Goal: Task Accomplishment & Management: Manage account settings

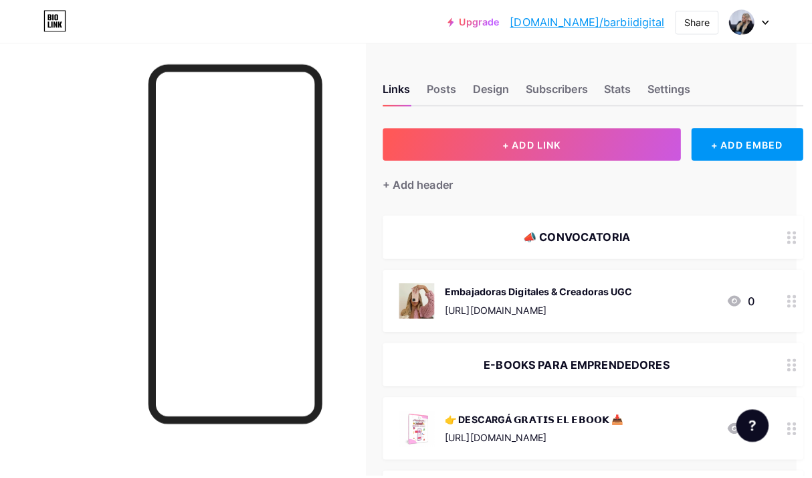
scroll to position [0, 18]
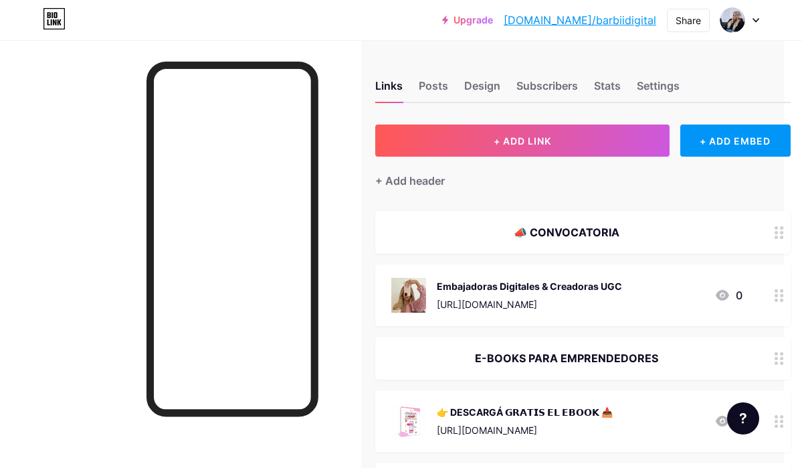
click at [697, 294] on div "Embajadoras Digitales & Creadoras UGC https://wa.me/p/24950042171271389/5491132…" at bounding box center [566, 295] width 351 height 35
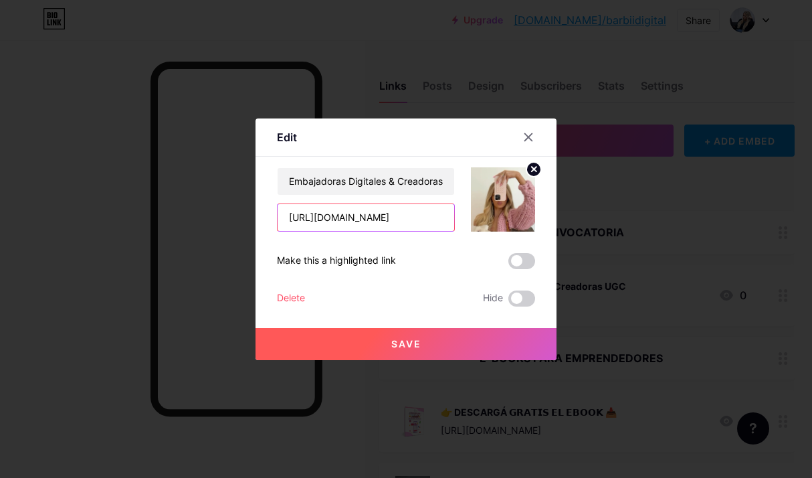
scroll to position [0, 87]
drag, startPoint x: 286, startPoint y: 215, endPoint x: 470, endPoint y: 220, distance: 184.1
click at [470, 220] on div "Embajadoras Digitales & Creadoras UGC https://wa.me/p/24950042171271389/5491132…" at bounding box center [406, 199] width 258 height 64
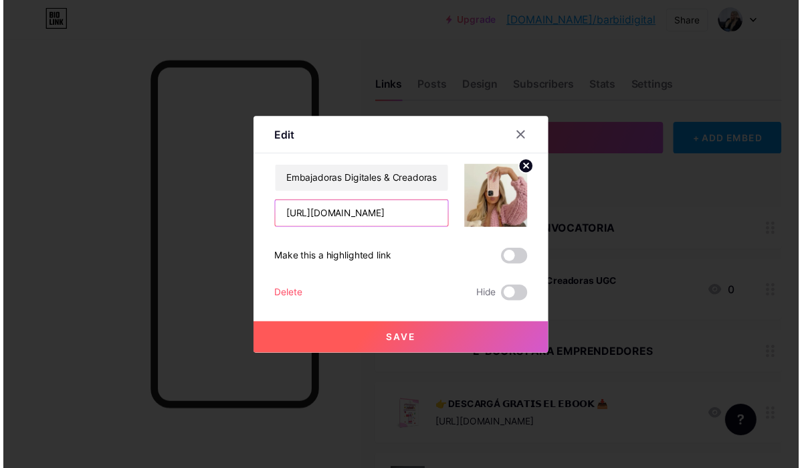
scroll to position [0, 0]
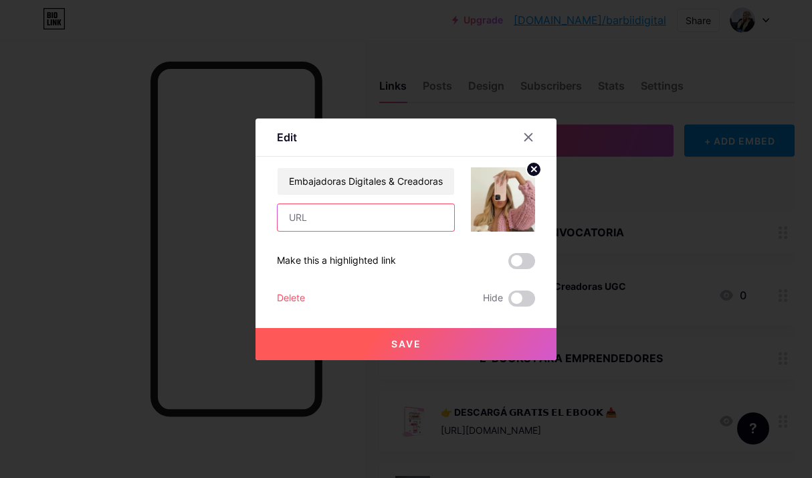
paste input "https://embajadorasdigitales.com/"
type input "https://embajadorasdigitales.com/"
click at [430, 335] on button "Save" at bounding box center [406, 344] width 301 height 32
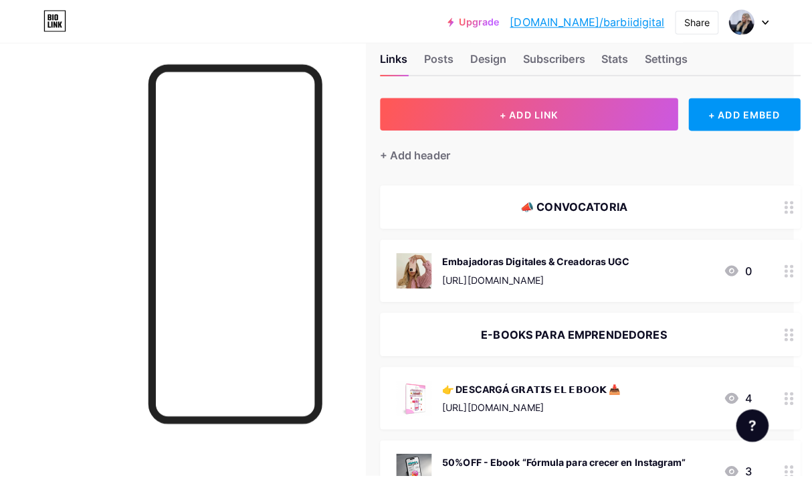
scroll to position [32, 18]
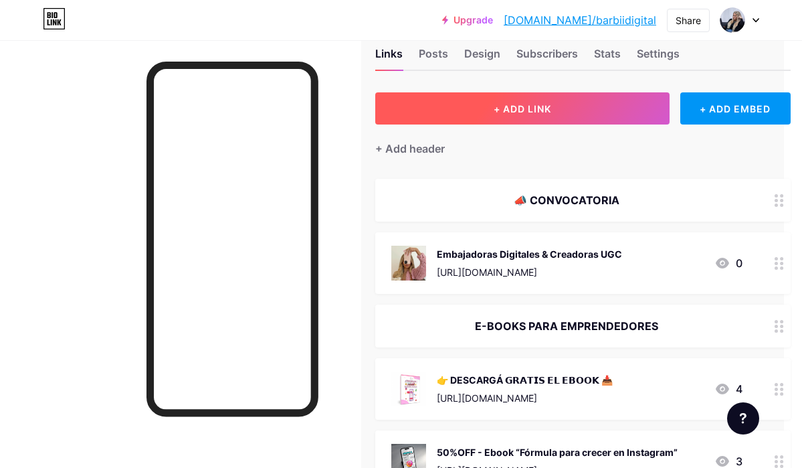
click at [614, 95] on button "+ ADD LINK" at bounding box center [522, 108] width 294 height 32
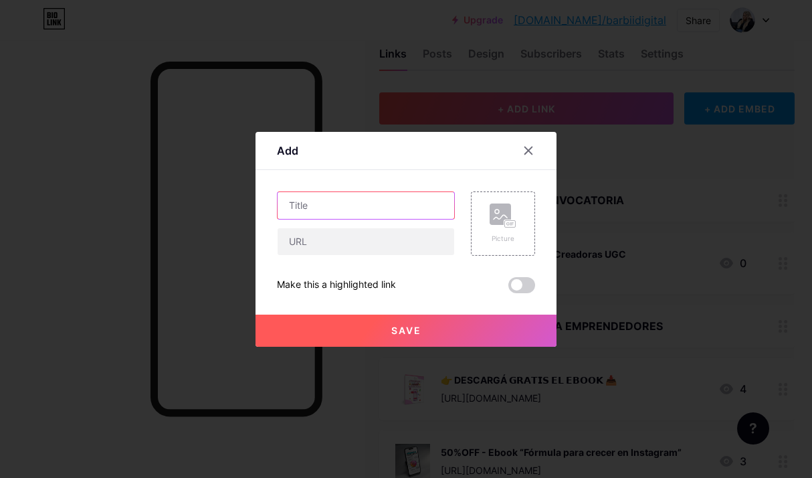
click at [392, 193] on input "text" at bounding box center [366, 205] width 177 height 27
type input "W"
type input "C"
type input "Whatsapp"
click at [509, 217] on rect at bounding box center [500, 213] width 21 height 21
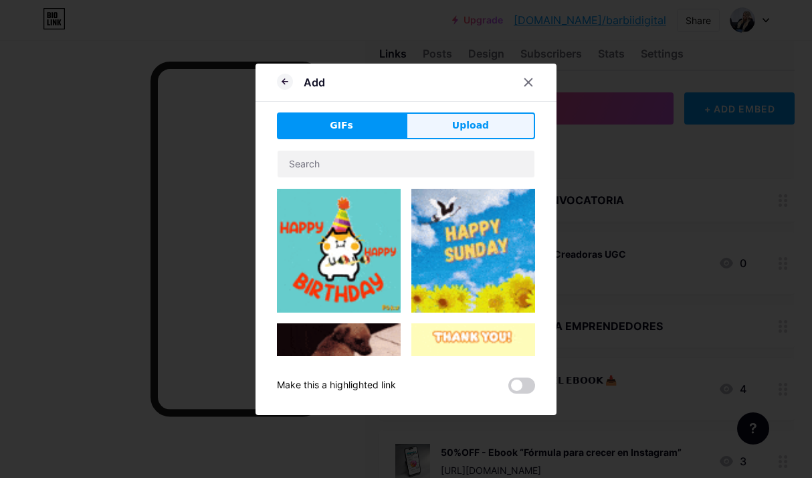
click at [483, 135] on button "Upload" at bounding box center [470, 125] width 129 height 27
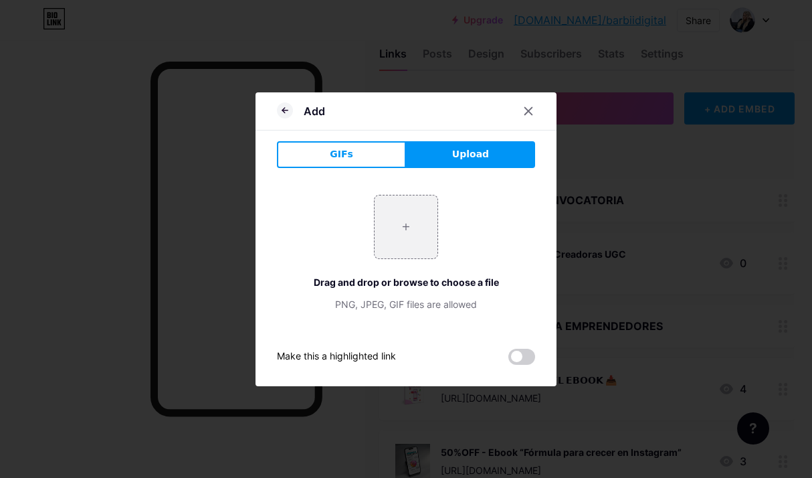
click at [464, 164] on button "Upload" at bounding box center [470, 154] width 129 height 27
click at [433, 223] on input "file" at bounding box center [406, 226] width 63 height 63
type input "C:\fakepath\1.1.png"
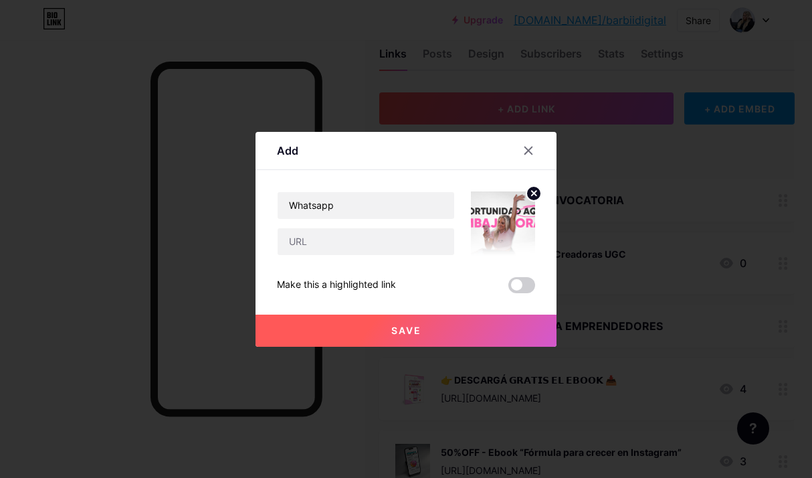
click at [535, 190] on circle at bounding box center [534, 193] width 15 height 15
click at [482, 240] on div "Picture" at bounding box center [503, 223] width 64 height 64
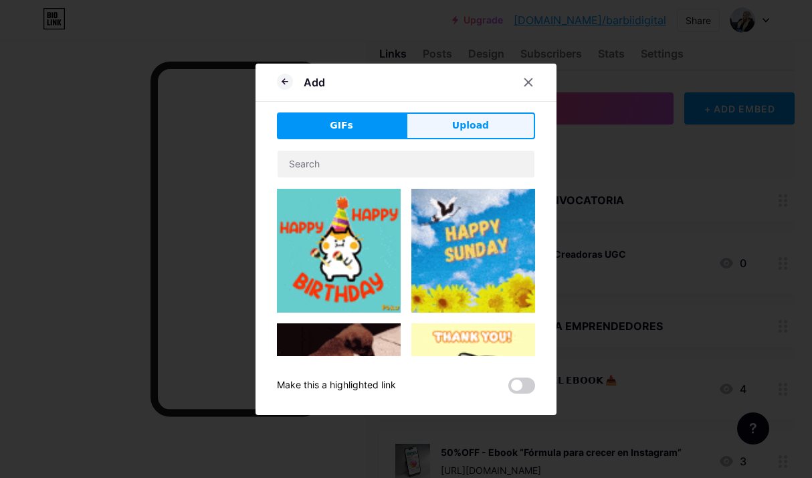
click at [497, 121] on button "Upload" at bounding box center [470, 125] width 129 height 27
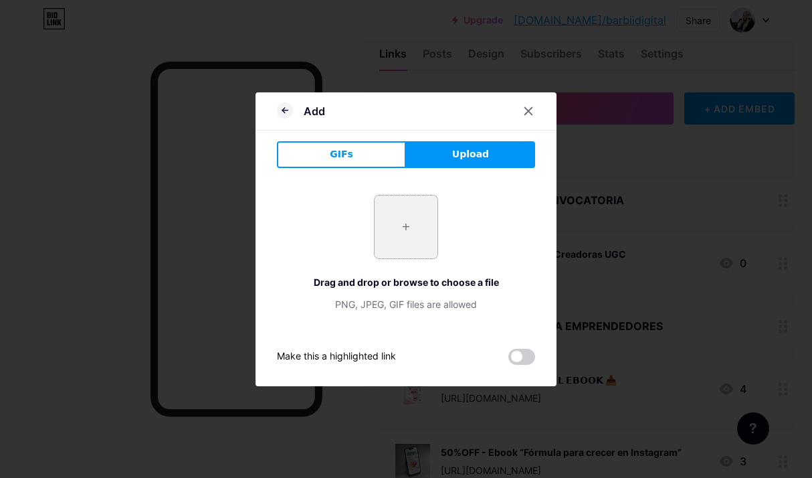
click at [420, 209] on input "file" at bounding box center [406, 226] width 63 height 63
type input "C:\fakepath\dreamina-2025-07-21-3262-Utilizar mi rostro de esta imagen para g..…"
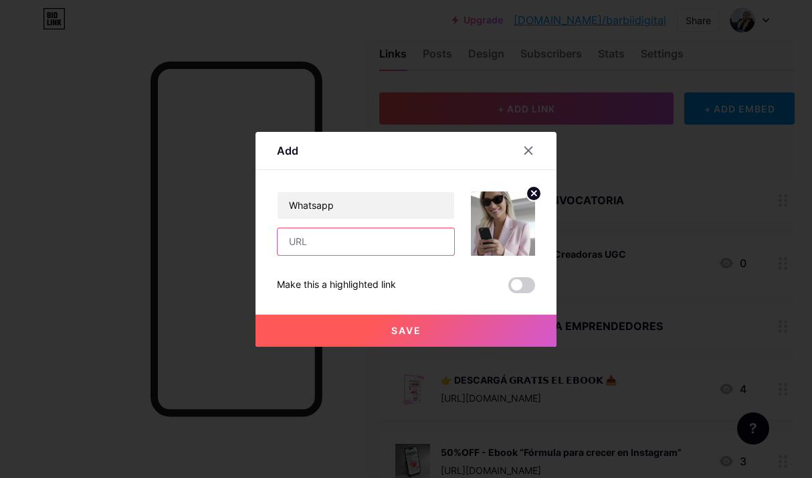
click at [419, 240] on input "text" at bounding box center [366, 241] width 177 height 27
paste input "[URL][DOMAIN_NAME]"
type input "[URL][DOMAIN_NAME]"
click at [408, 329] on span "Save" at bounding box center [406, 330] width 30 height 11
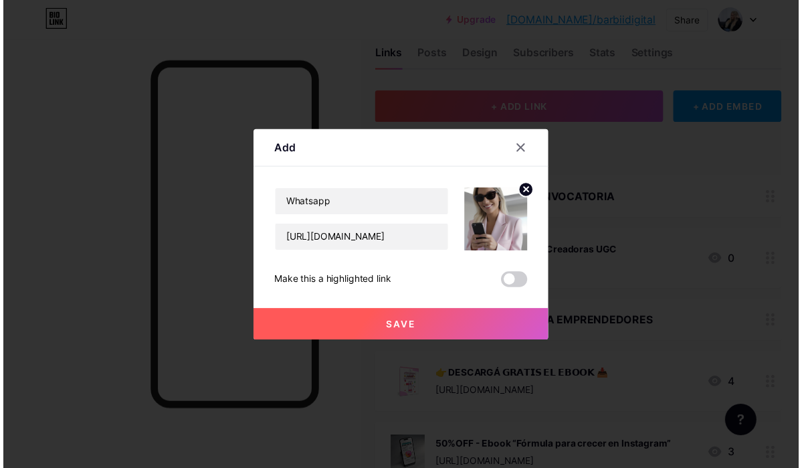
scroll to position [0, 0]
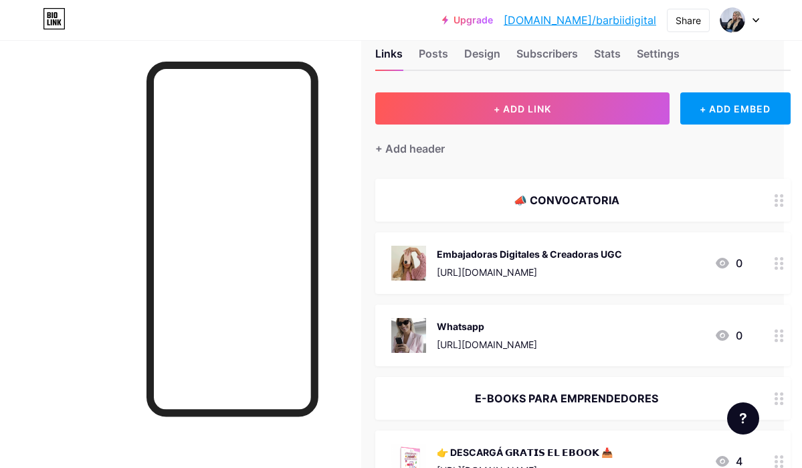
click at [424, 334] on img at bounding box center [408, 335] width 35 height 35
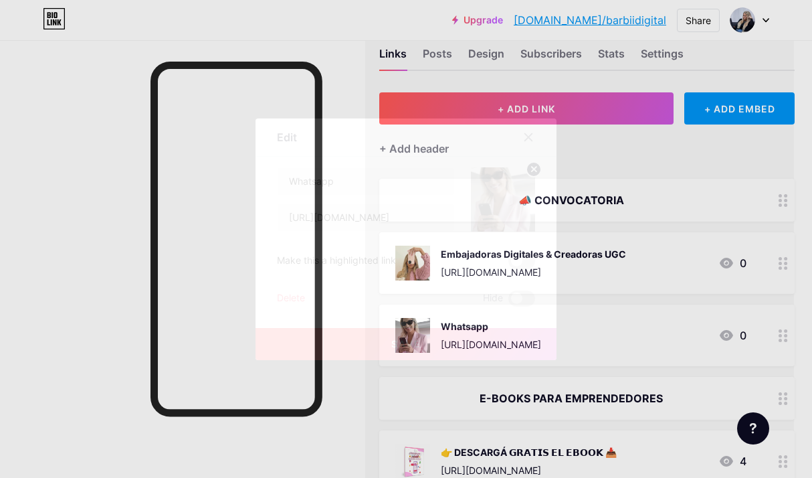
click at [535, 168] on icon at bounding box center [534, 169] width 5 height 5
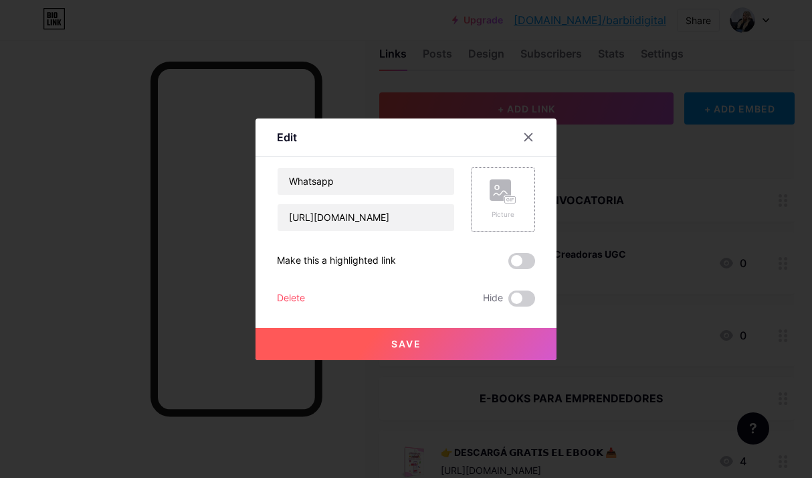
click at [504, 195] on rect at bounding box center [500, 189] width 21 height 21
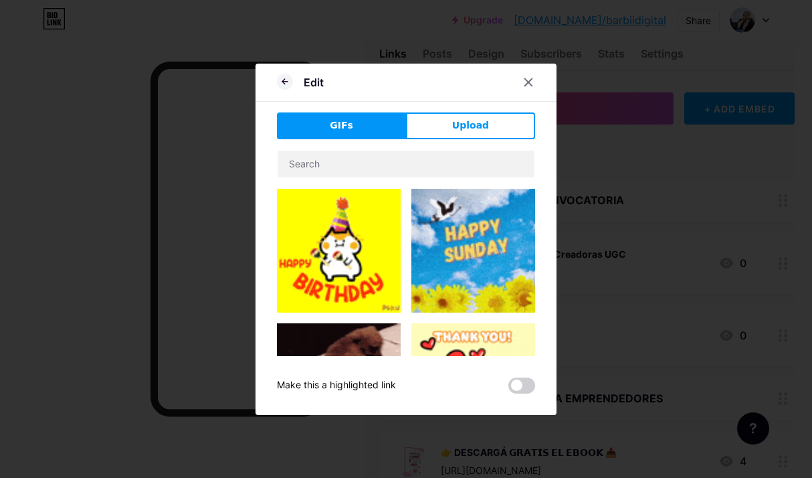
click at [483, 141] on div "GIFs Upload Content YouTube Play YouTube video without leaving your page. ADD V…" at bounding box center [406, 252] width 258 height 281
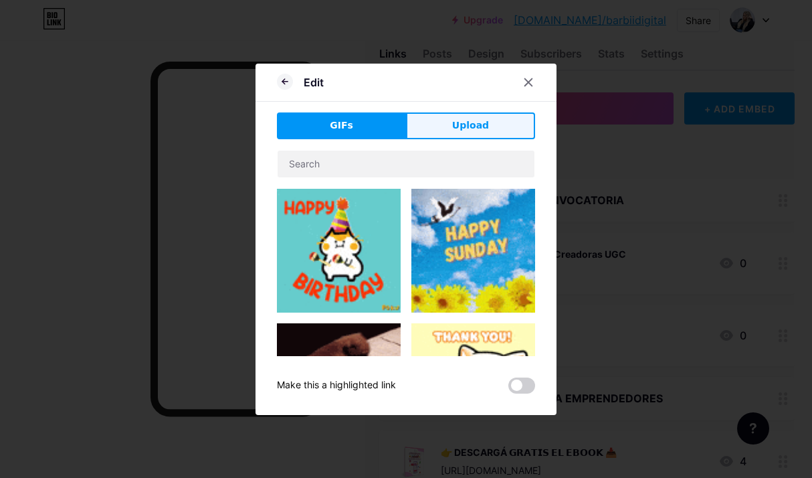
click at [493, 122] on button "Upload" at bounding box center [470, 125] width 129 height 27
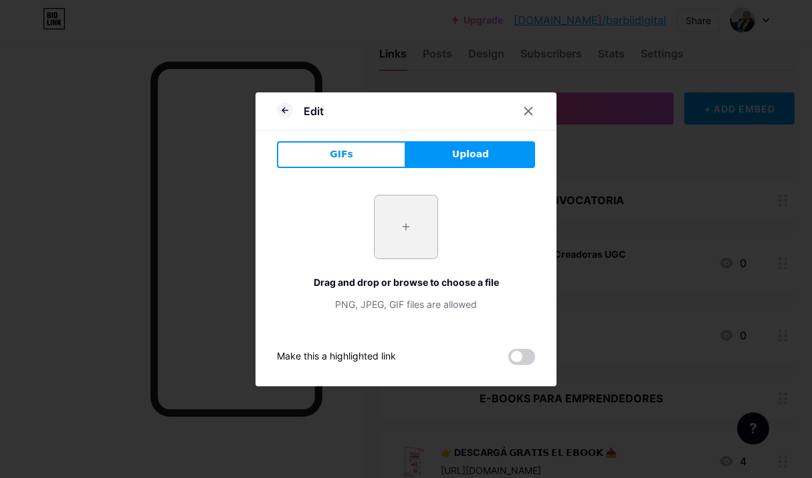
click at [402, 232] on input "file" at bounding box center [406, 226] width 63 height 63
type input "C:\fakepath\MI ROSTRO.jpeg"
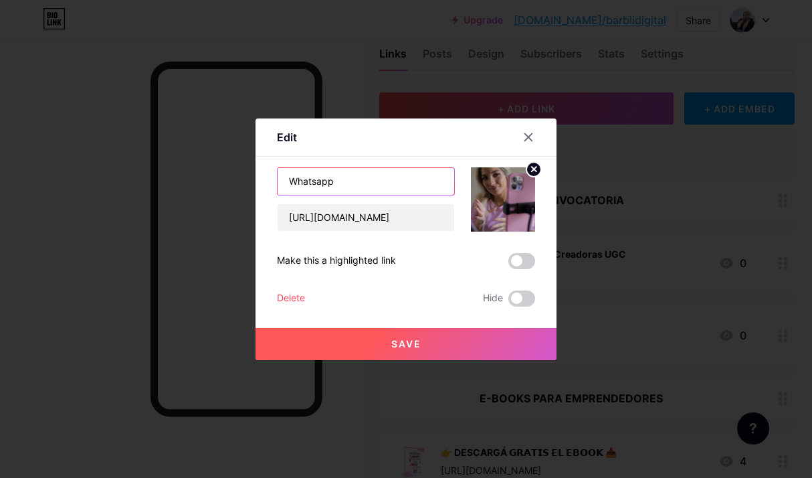
click at [291, 184] on input "Whatsapp" at bounding box center [366, 181] width 177 height 27
type input "Info x Whatsapp"
click at [391, 352] on button "Save" at bounding box center [406, 344] width 301 height 32
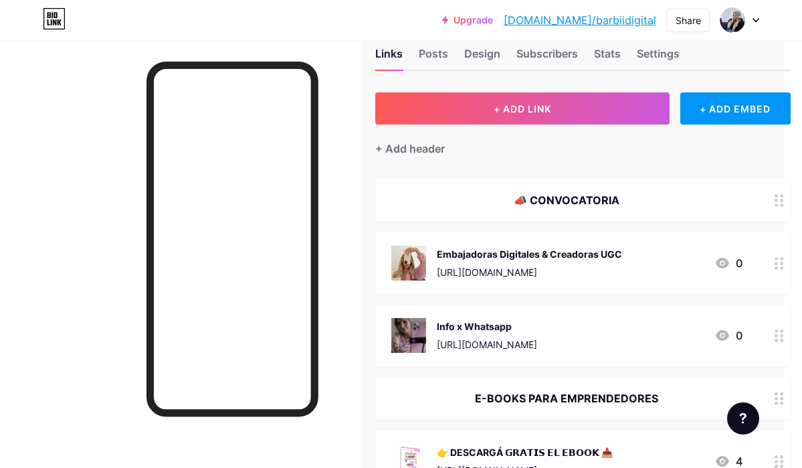
click at [423, 328] on img at bounding box center [408, 335] width 35 height 35
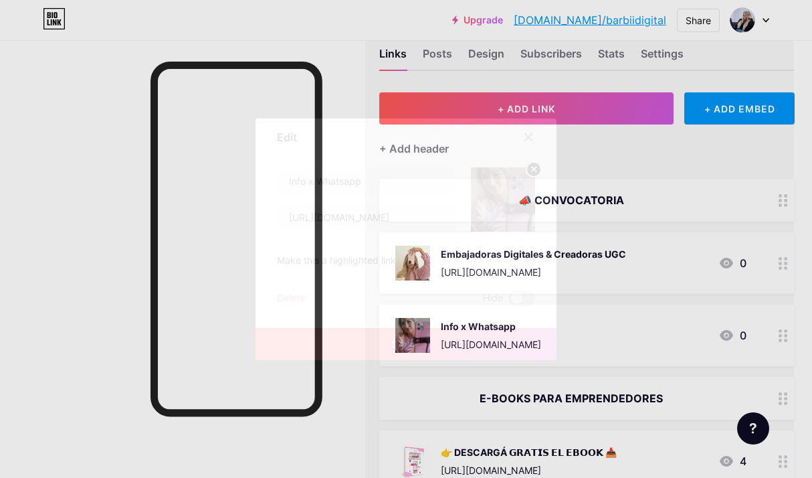
click at [535, 171] on circle at bounding box center [534, 169] width 15 height 15
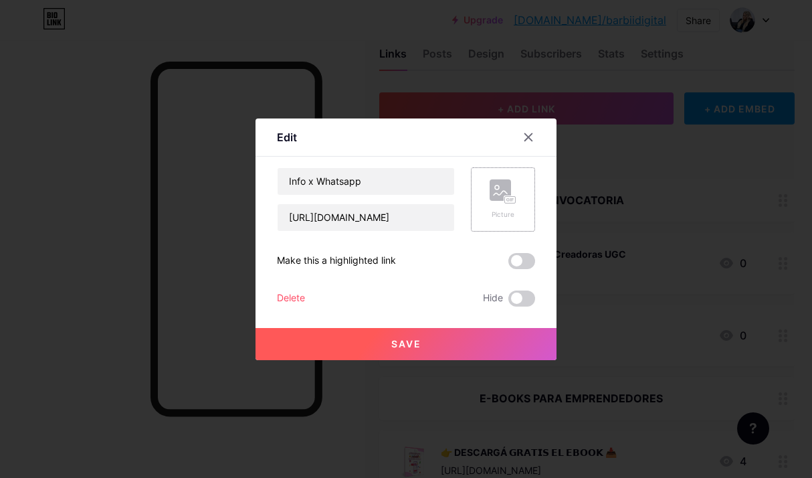
click at [512, 194] on icon at bounding box center [503, 191] width 27 height 25
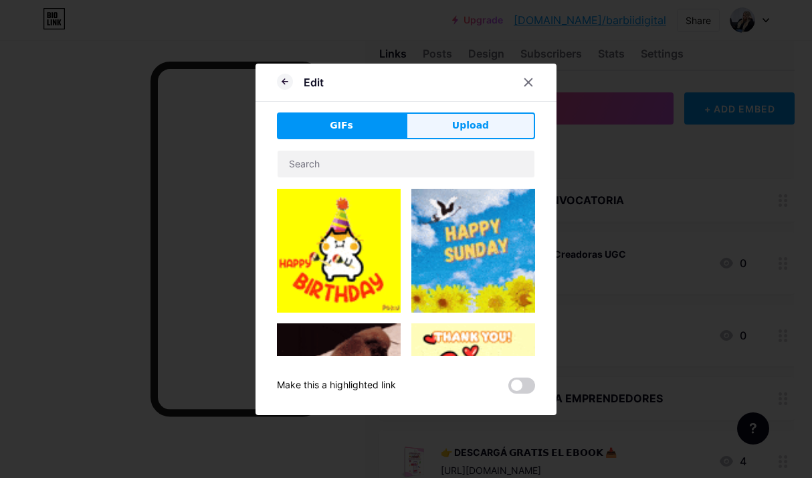
click at [468, 113] on button "Upload" at bounding box center [470, 125] width 129 height 27
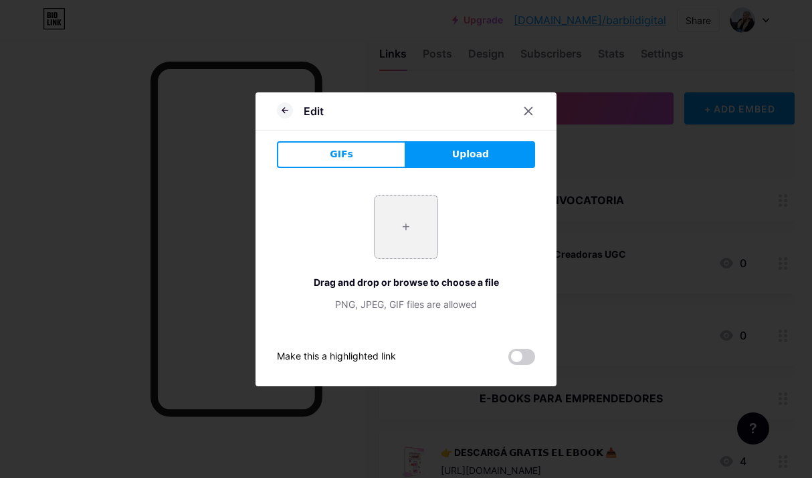
click at [404, 233] on input "file" at bounding box center [406, 226] width 63 height 63
type input "C:\fakepath\68f1c04faaaaa06b513bbcda46c6ace4.jpg"
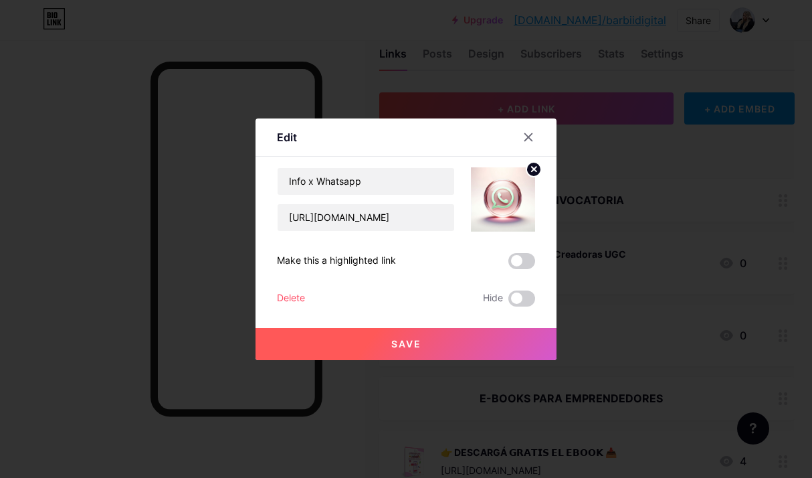
click at [462, 340] on button "Save" at bounding box center [406, 344] width 301 height 32
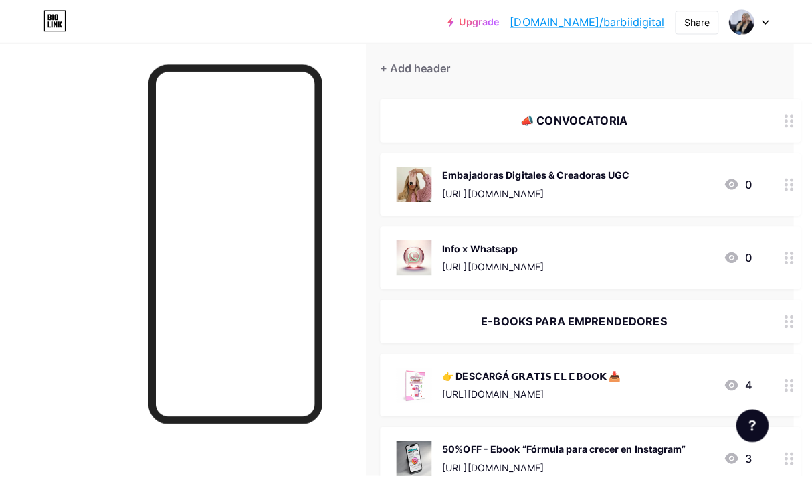
scroll to position [117, 18]
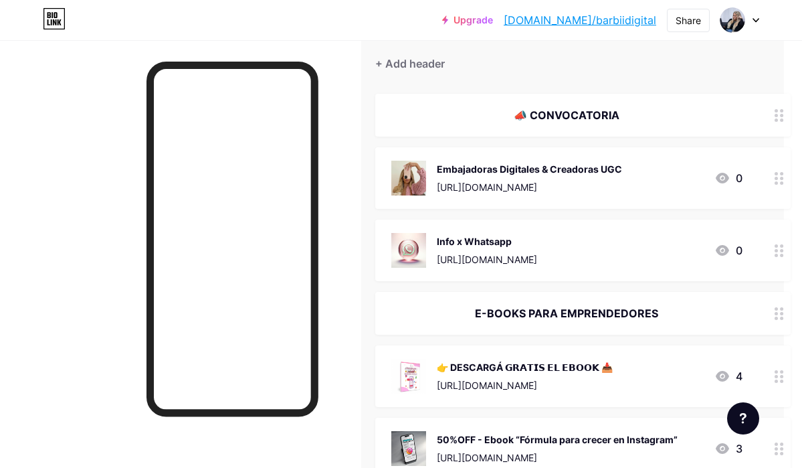
click at [623, 156] on div "Embajadoras Digitales & Creadoras UGC https://embajadorasdigitales.com/ 0" at bounding box center [583, 178] width 416 height 62
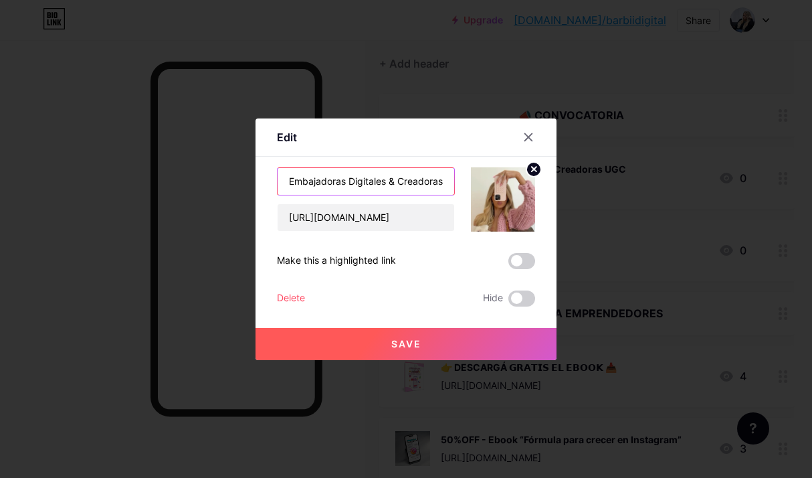
scroll to position [0, 25]
drag, startPoint x: 288, startPoint y: 181, endPoint x: 466, endPoint y: 183, distance: 178.0
click at [466, 183] on div "Embajadoras Digitales & Creadoras UGC https://embajadorasdigitales.com/" at bounding box center [406, 199] width 258 height 64
click at [316, 180] on input "Embajadoras Digitales & Creadoras UGC" at bounding box center [366, 181] width 177 height 27
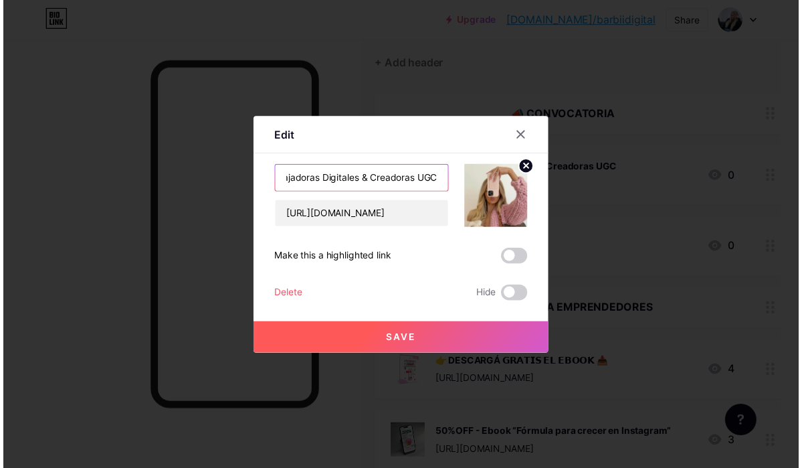
scroll to position [0, 0]
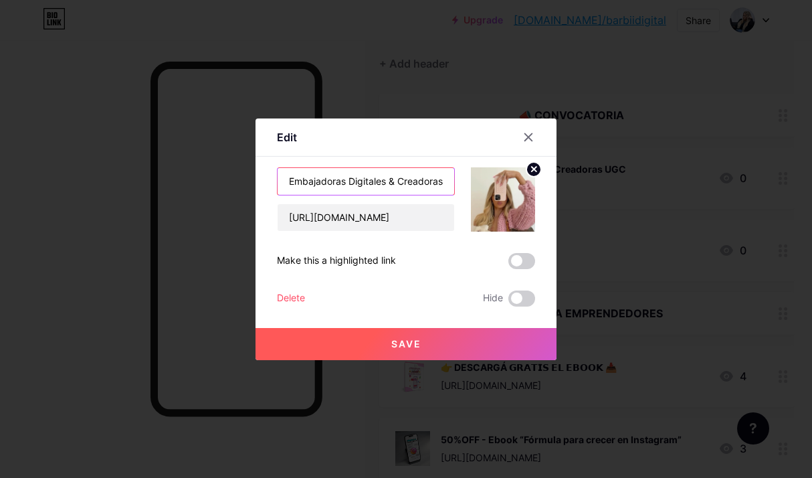
drag, startPoint x: 449, startPoint y: 181, endPoint x: 202, endPoint y: 154, distance: 248.4
click at [202, 154] on div "Edit Content YouTube Play YouTube video without leaving your page. ADD Vimeo Pl…" at bounding box center [406, 239] width 812 height 478
click at [534, 137] on div at bounding box center [529, 137] width 24 height 24
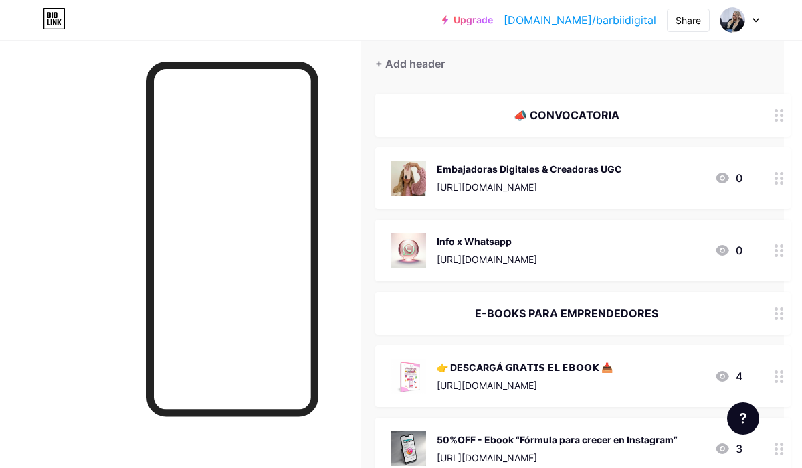
click at [547, 163] on div "Embajadoras Digitales & Creadoras UGC" at bounding box center [529, 169] width 185 height 14
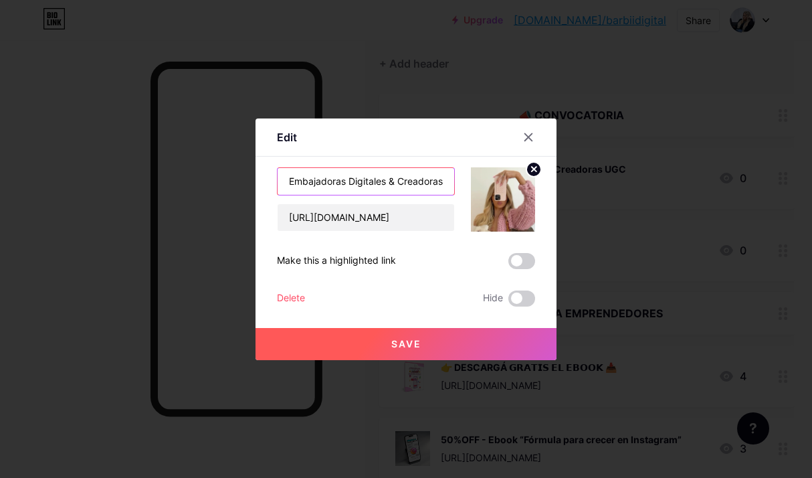
click at [288, 181] on input "Embajadoras Digitales & Creadoras UGC" at bounding box center [366, 181] width 177 height 27
type input "Página Oficial | Embajadoras Digitales & Creadoras UGC"
click at [355, 335] on button "Save" at bounding box center [406, 344] width 301 height 32
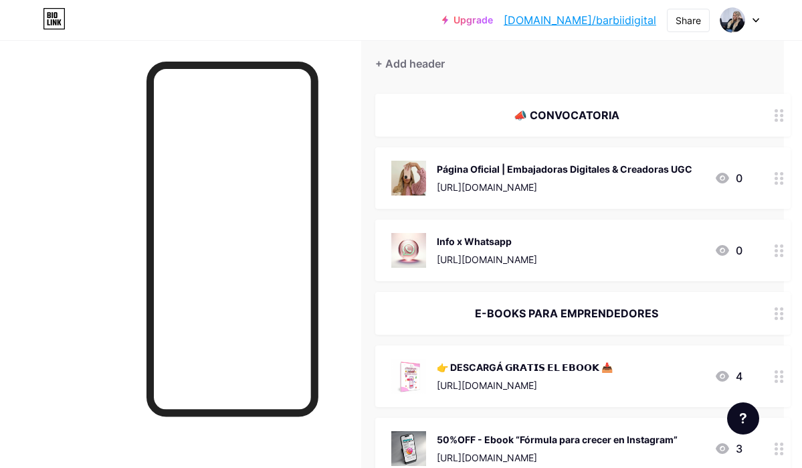
click at [666, 171] on div "Página Oficial | Embajadoras Digitales & Creadoras UGC" at bounding box center [565, 169] width 256 height 14
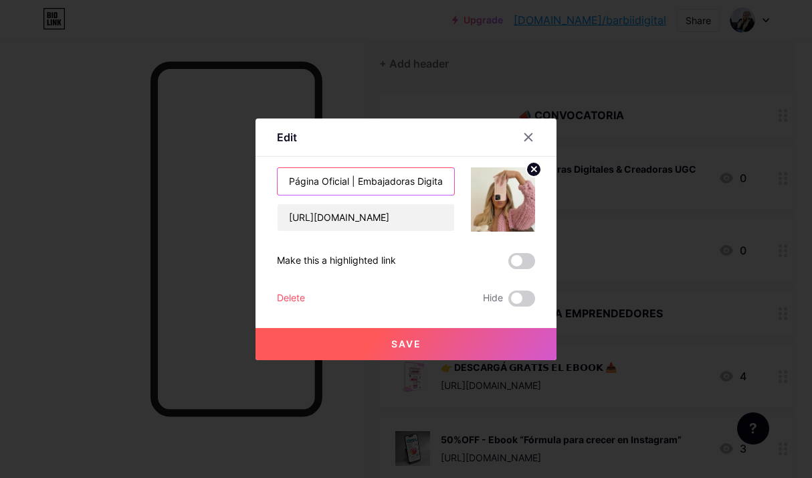
click at [355, 175] on input "Página Oficial | Embajadoras Digitales & Creadoras UGC" at bounding box center [366, 181] width 177 height 27
paste input "🌐"
type input "Página Oficial 🌐 Embajadoras Digitales & Creadoras UGC"
click at [408, 342] on span "Save" at bounding box center [406, 343] width 30 height 11
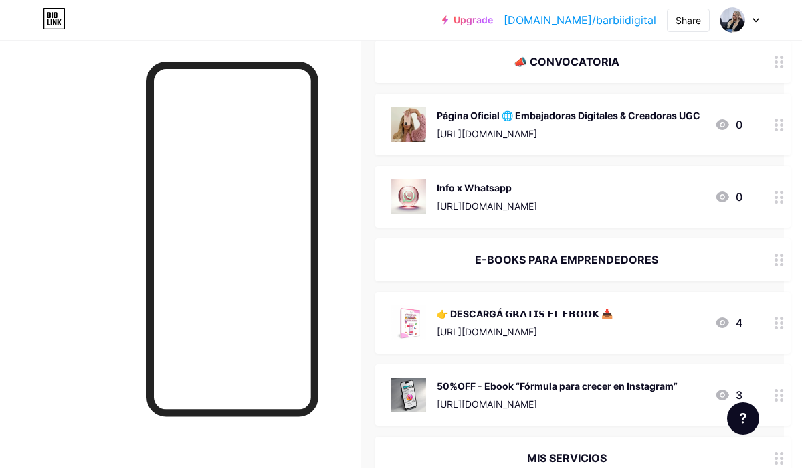
scroll to position [181, 18]
